Goal: Transaction & Acquisition: Purchase product/service

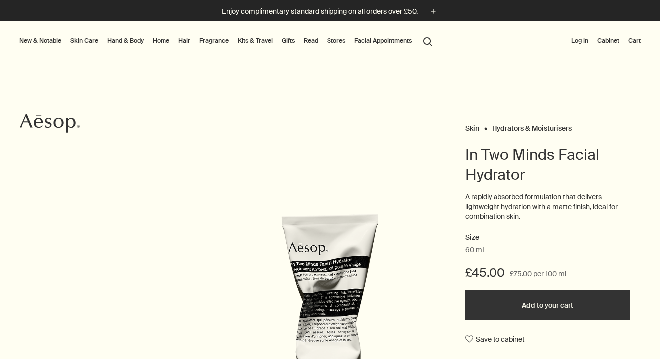
click at [522, 294] on button "Add to your cart" at bounding box center [547, 305] width 165 height 30
click at [521, 304] on button "Add to your cart" at bounding box center [547, 305] width 165 height 30
click at [630, 37] on button "Cart 1" at bounding box center [631, 41] width 23 height 12
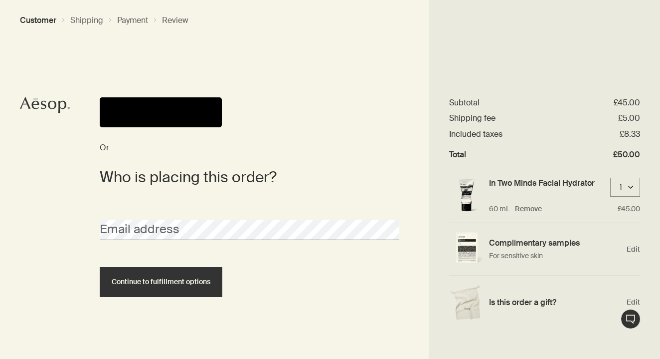
click at [180, 115] on button "Pay" at bounding box center [161, 112] width 122 height 30
